Goal: Transaction & Acquisition: Subscribe to service/newsletter

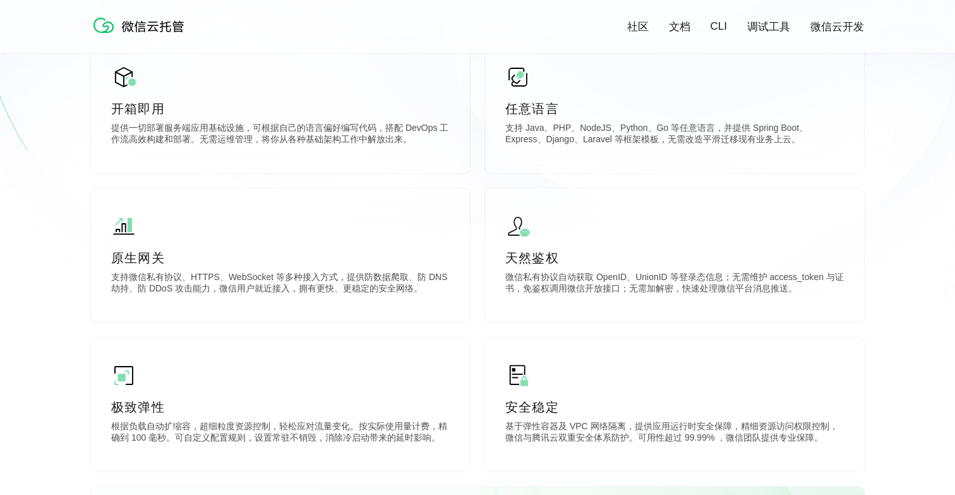
scroll to position [392, 0]
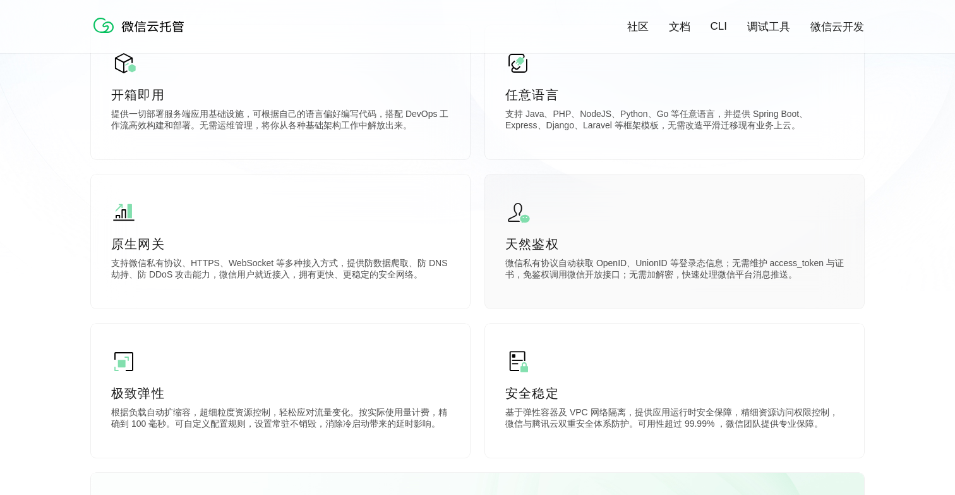
click at [540, 223] on div "天然鉴权 微信私有协议自动获取 OpenID、UnionID 等登录态信息；无需维护 access_token 与证书，免鉴权调用微信开放接口；无需加解密，快…" at bounding box center [674, 241] width 379 height 134
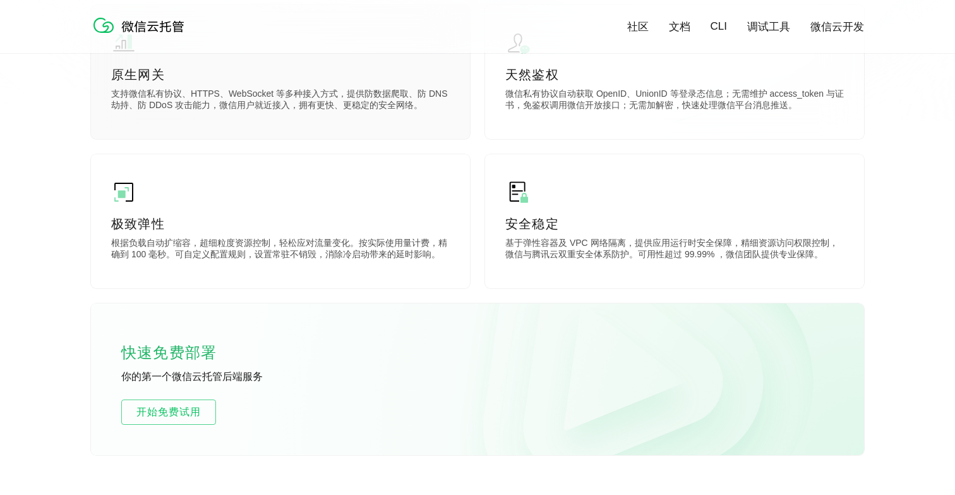
scroll to position [635, 0]
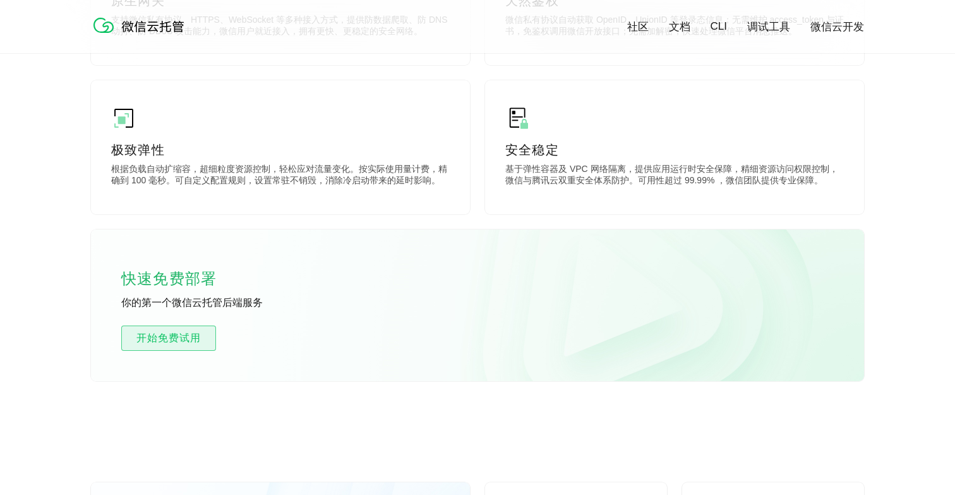
click at [156, 338] on span "开始免费试用" at bounding box center [168, 337] width 93 height 15
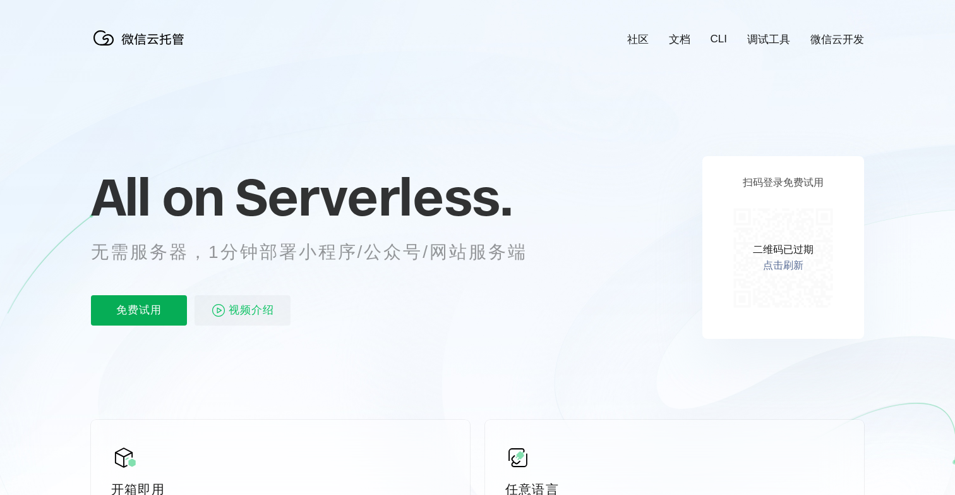
click at [166, 316] on p "免费试用" at bounding box center [139, 310] width 96 height 30
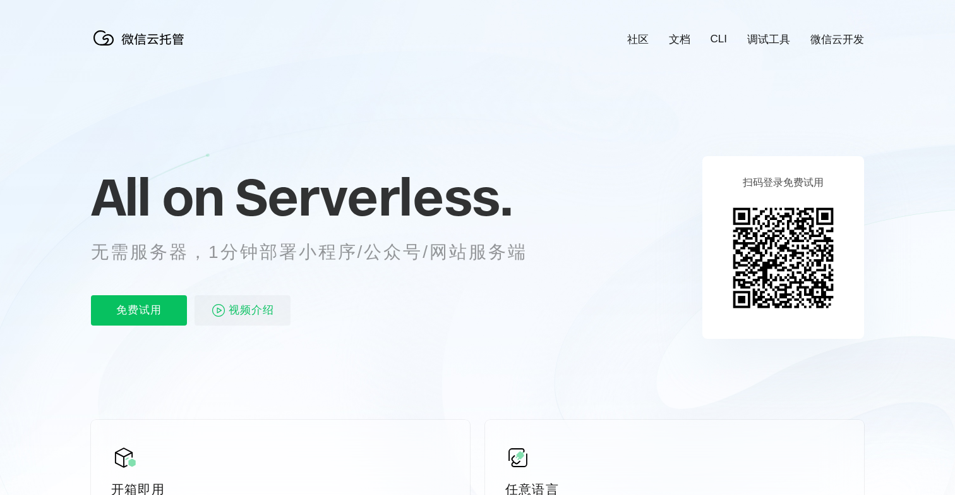
click at [789, 254] on img at bounding box center [783, 257] width 115 height 115
click at [943, 236] on icon at bounding box center [477, 341] width 1213 height 682
click at [759, 249] on img at bounding box center [783, 257] width 115 height 115
click at [124, 300] on p "免费试用" at bounding box center [139, 310] width 96 height 30
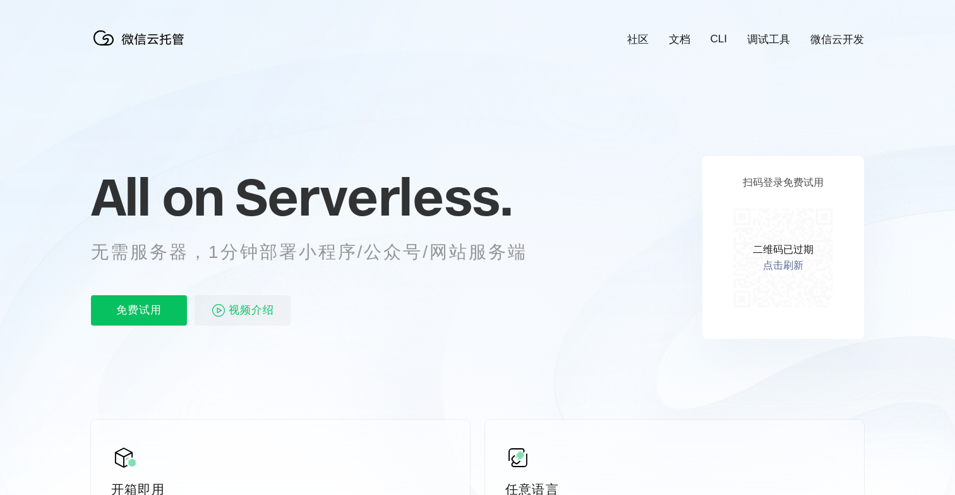
click at [795, 266] on link "点击刷新" at bounding box center [783, 265] width 40 height 13
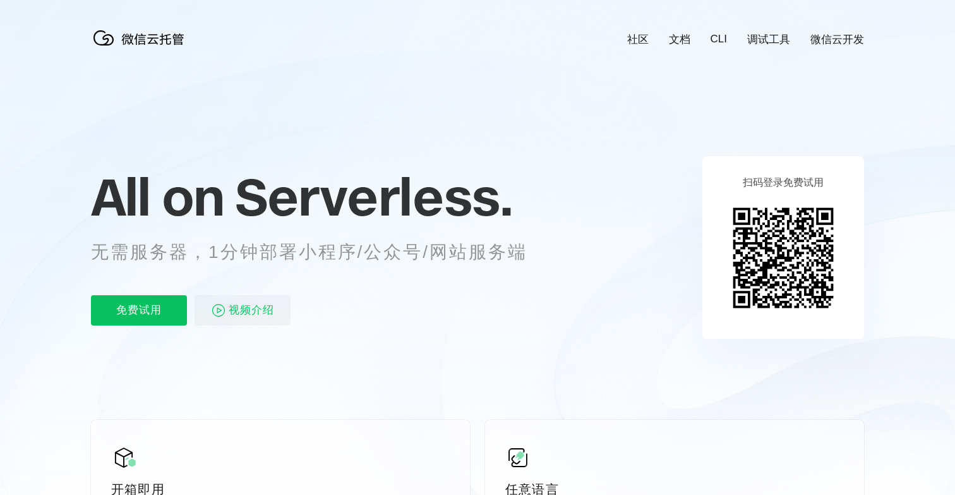
click at [785, 248] on img at bounding box center [783, 257] width 115 height 115
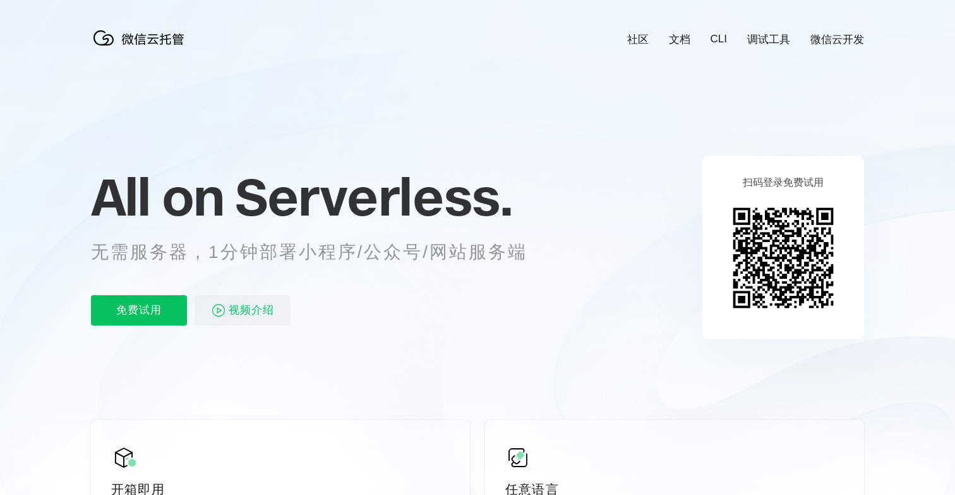
scroll to position [0, 2246]
